Goal: Information Seeking & Learning: Learn about a topic

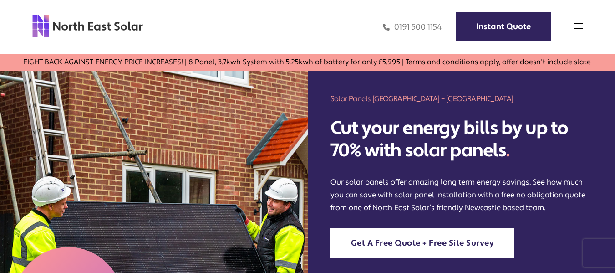
click at [517, 144] on h2 "Cut your energy bills by up to 70% with solar panels ." at bounding box center [461, 139] width 262 height 44
click at [578, 22] on img at bounding box center [578, 25] width 9 height 9
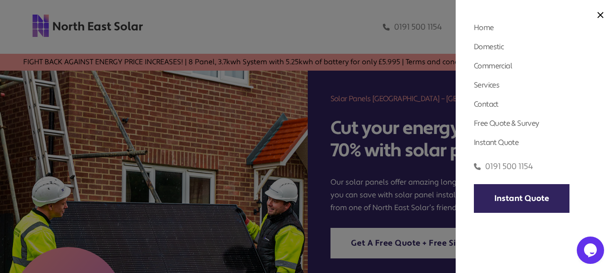
click at [408, 121] on div at bounding box center [307, 136] width 615 height 273
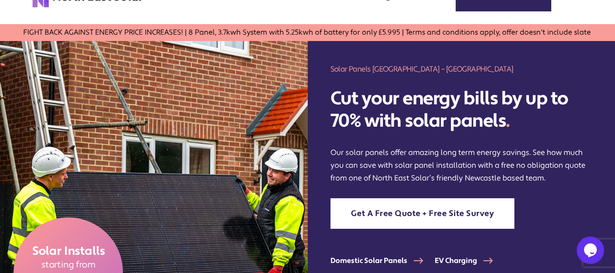
scroll to position [46, 0]
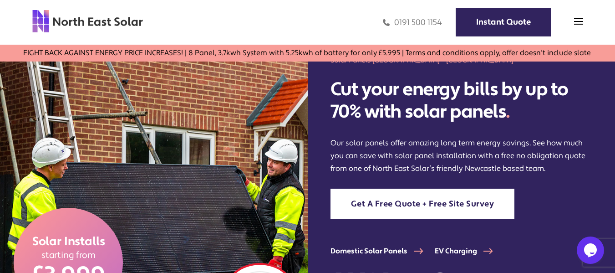
click at [478, 152] on p "Our solar panels offer amazing long term energy savings. See how much you can s…" at bounding box center [461, 156] width 262 height 38
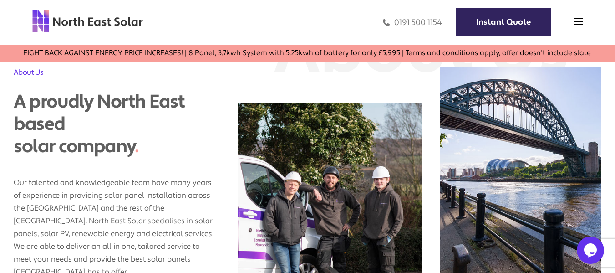
scroll to position [637, 0]
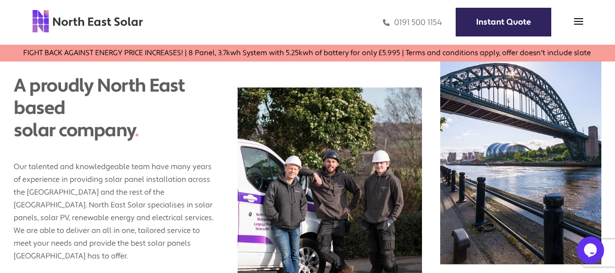
click at [432, 193] on div "01 – Our Team 02 – Proudly North East based" at bounding box center [410, 222] width 382 height 342
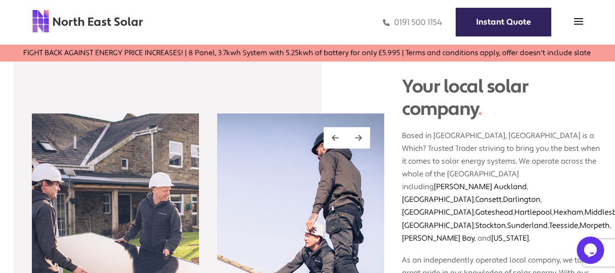
scroll to position [1184, 0]
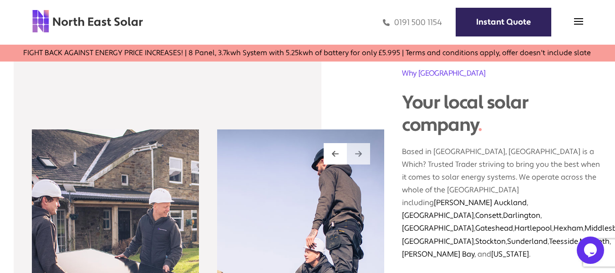
click at [363, 143] on div at bounding box center [358, 153] width 23 height 21
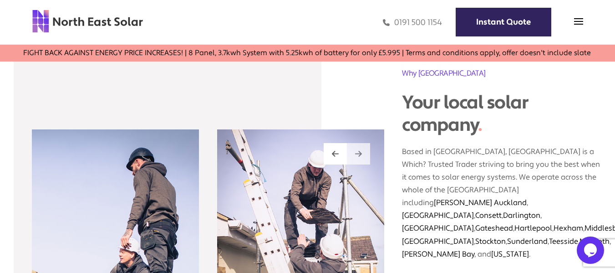
click at [366, 143] on div at bounding box center [358, 153] width 23 height 21
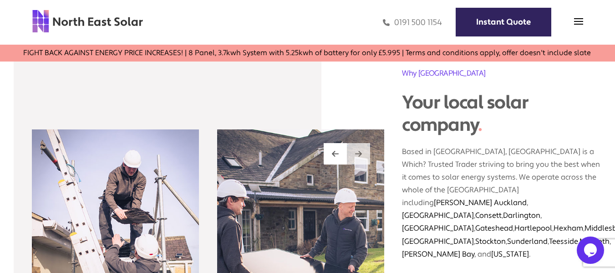
click at [362, 143] on div at bounding box center [358, 153] width 23 height 21
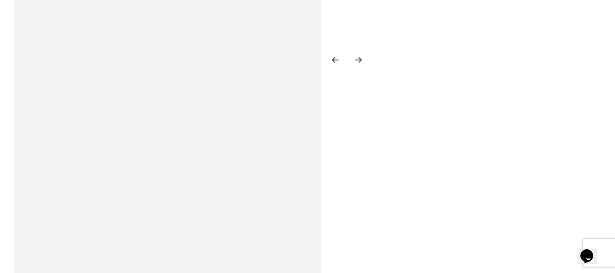
scroll to position [1184, 0]
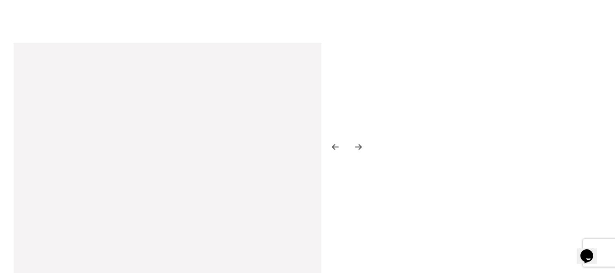
click at [484, 152] on p "Based in [GEOGRAPHIC_DATA], [GEOGRAPHIC_DATA] is a Which? Trusted Trader strivi…" at bounding box center [492, 191] width 199 height 124
click at [505, 147] on p "Based in [GEOGRAPHIC_DATA], [GEOGRAPHIC_DATA] is a Which? Trusted Trader strivi…" at bounding box center [492, 191] width 199 height 124
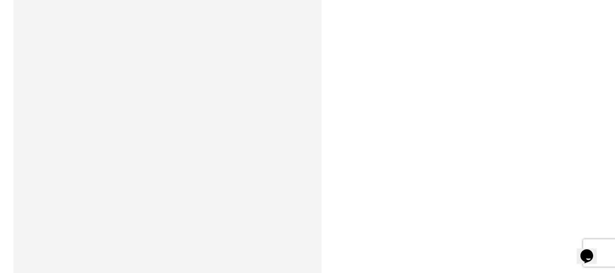
scroll to position [2094, 0]
click at [524, 124] on div at bounding box center [208, 120] width 1482 height 1817
